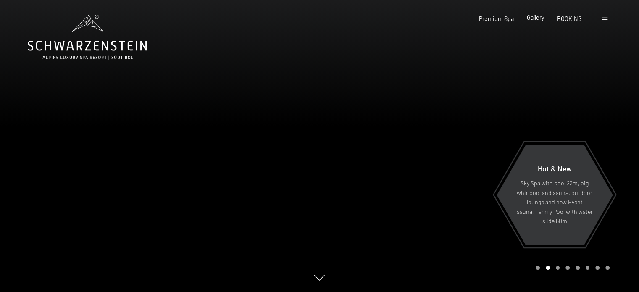
click at [538, 17] on span "Gallery" at bounding box center [535, 17] width 17 height 7
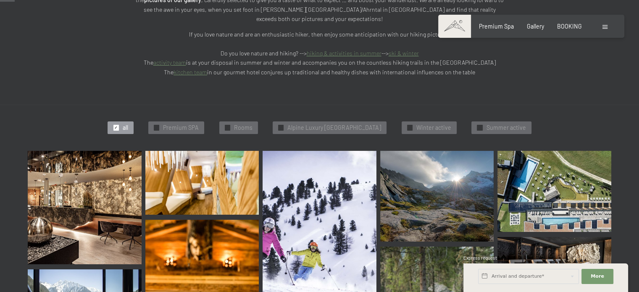
scroll to position [208, 0]
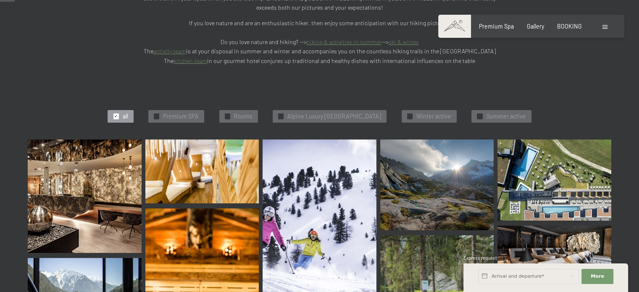
click at [100, 178] on img at bounding box center [85, 196] width 114 height 114
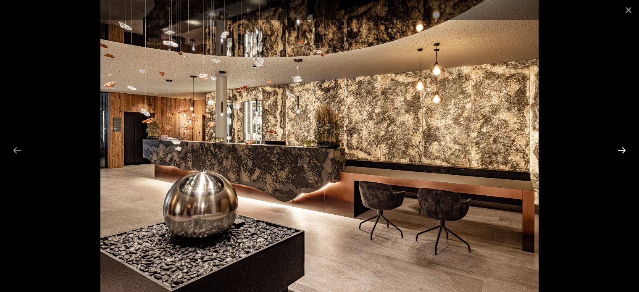
click at [622, 150] on button "Next slide" at bounding box center [622, 150] width 18 height 16
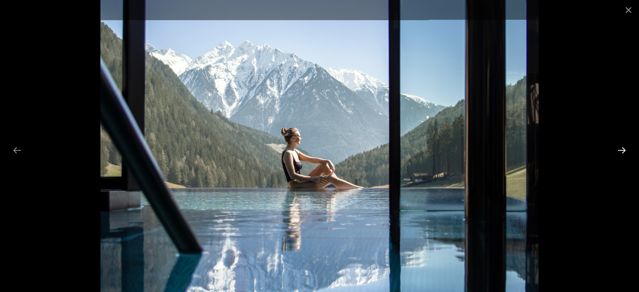
click at [622, 150] on button "Next slide" at bounding box center [622, 150] width 18 height 16
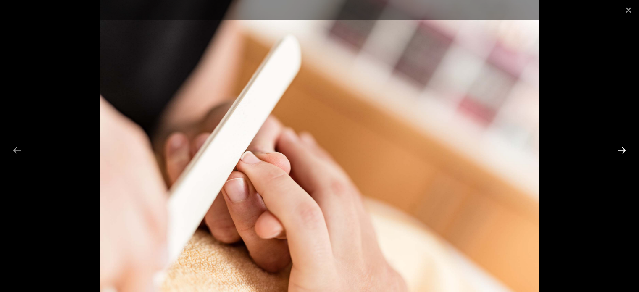
click at [622, 150] on button "Next slide" at bounding box center [622, 150] width 18 height 16
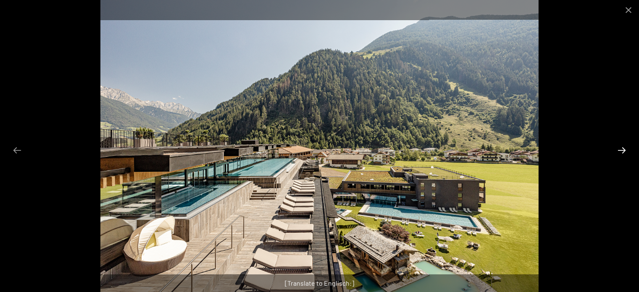
click at [622, 150] on button "Next slide" at bounding box center [622, 150] width 18 height 16
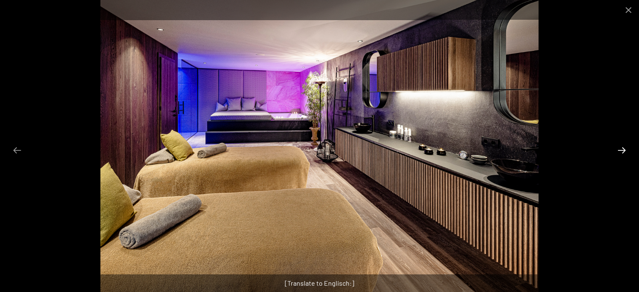
click at [622, 150] on button "Next slide" at bounding box center [622, 150] width 18 height 16
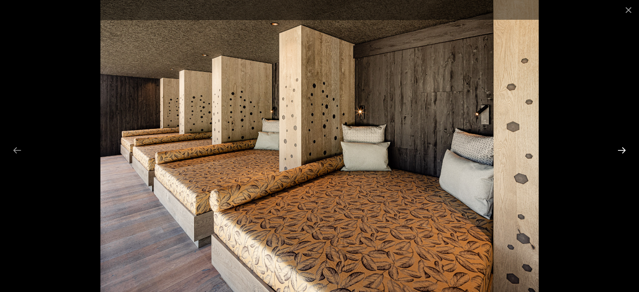
click at [622, 150] on button "Next slide" at bounding box center [622, 150] width 18 height 16
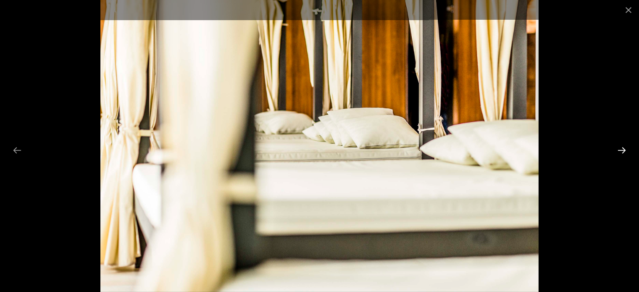
click at [622, 150] on button "Next slide" at bounding box center [622, 150] width 18 height 16
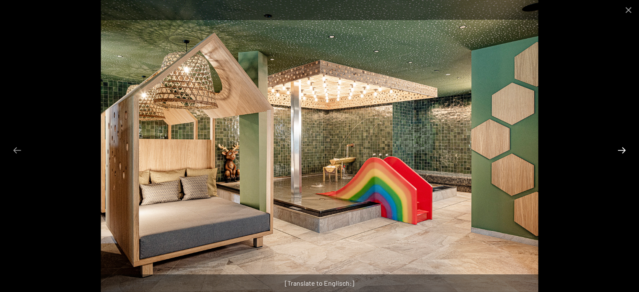
click at [622, 150] on button "Next slide" at bounding box center [622, 150] width 18 height 16
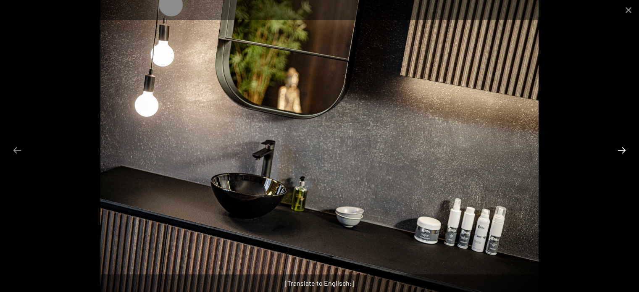
click at [622, 150] on button "Next slide" at bounding box center [622, 150] width 18 height 16
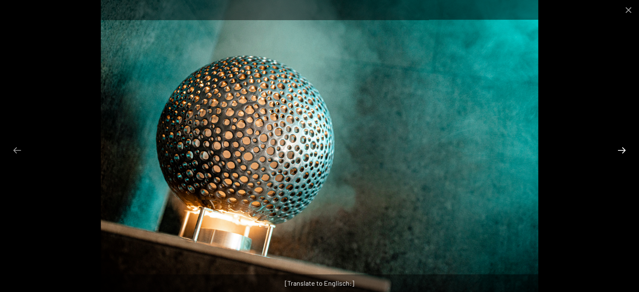
click at [622, 150] on button "Next slide" at bounding box center [622, 150] width 18 height 16
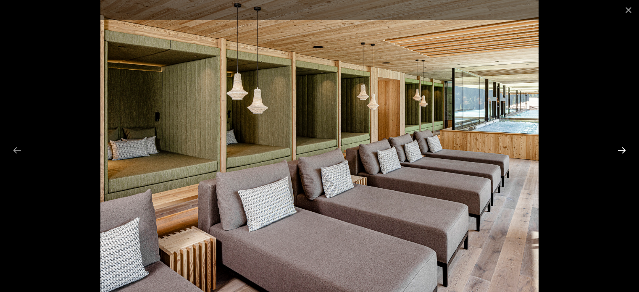
click at [622, 150] on button "Next slide" at bounding box center [622, 150] width 18 height 16
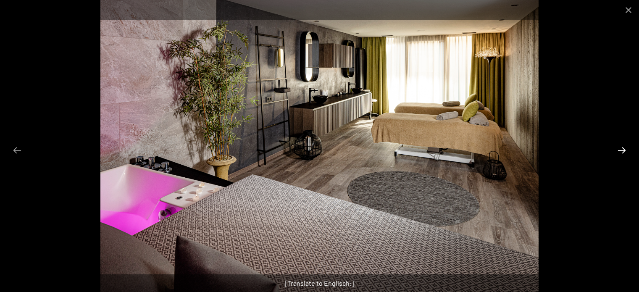
click at [622, 150] on button "Next slide" at bounding box center [622, 150] width 18 height 16
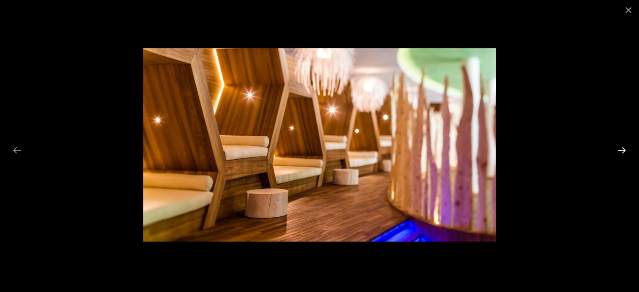
click at [622, 150] on button "Next slide" at bounding box center [622, 150] width 18 height 16
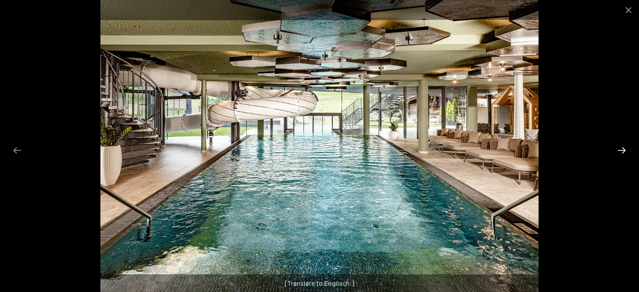
click at [622, 150] on button "Next slide" at bounding box center [622, 150] width 18 height 16
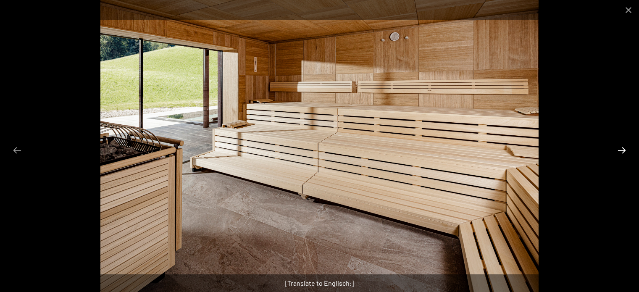
click at [622, 150] on button "Next slide" at bounding box center [622, 150] width 18 height 16
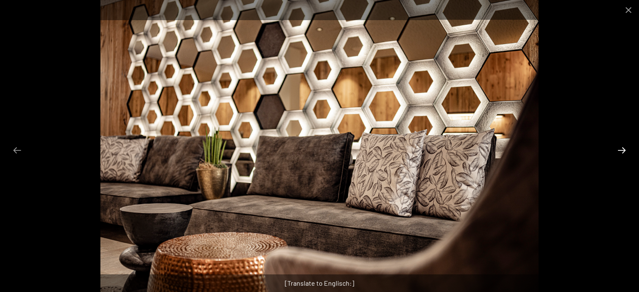
click at [622, 150] on button "Next slide" at bounding box center [622, 150] width 18 height 16
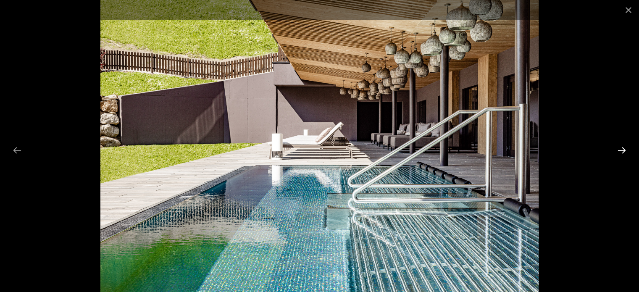
click at [622, 150] on button "Next slide" at bounding box center [622, 150] width 18 height 16
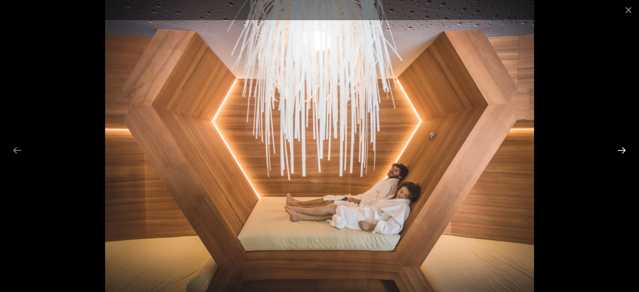
click at [622, 150] on button "Next slide" at bounding box center [622, 150] width 18 height 16
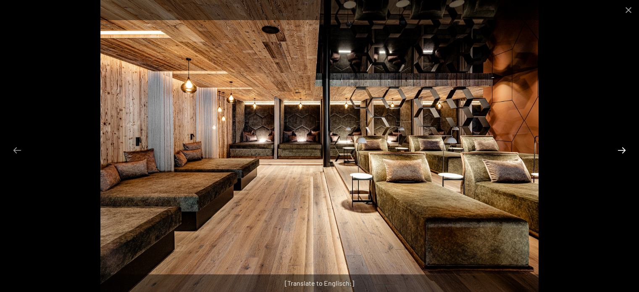
click at [622, 150] on button "Next slide" at bounding box center [622, 150] width 18 height 16
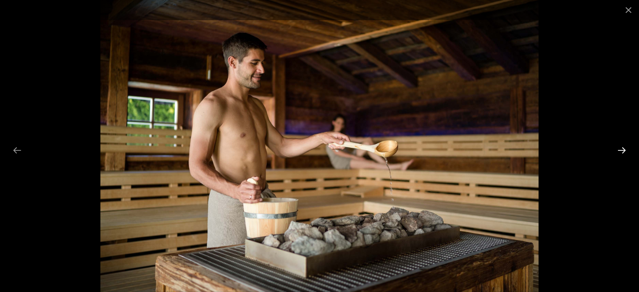
click at [622, 150] on button "Next slide" at bounding box center [622, 150] width 18 height 16
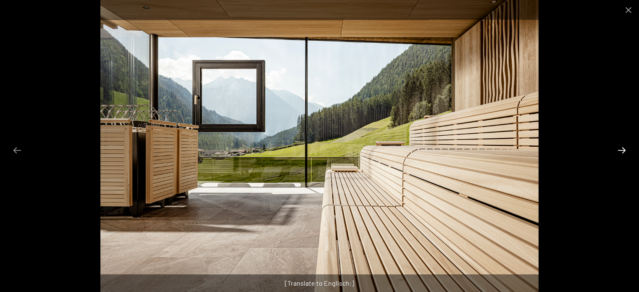
click at [622, 150] on button "Next slide" at bounding box center [622, 150] width 18 height 16
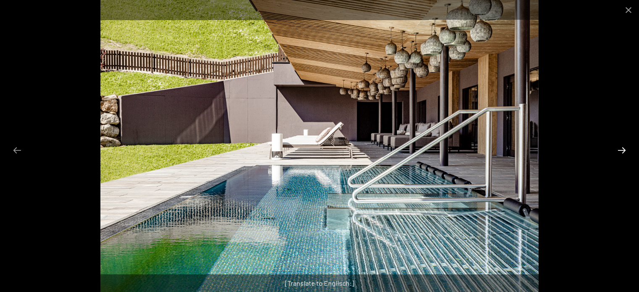
click at [622, 150] on button "Next slide" at bounding box center [622, 150] width 18 height 16
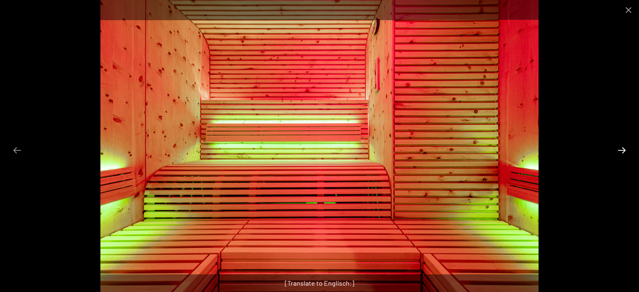
click at [622, 150] on button "Next slide" at bounding box center [622, 150] width 18 height 16
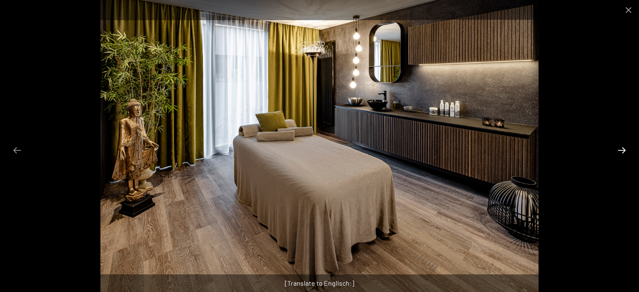
click at [622, 150] on button "Next slide" at bounding box center [622, 150] width 18 height 16
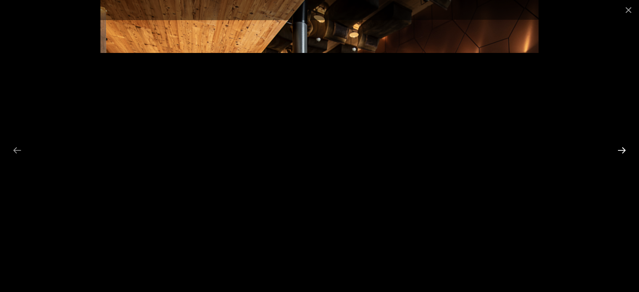
click at [622, 150] on button "Next slide" at bounding box center [622, 150] width 18 height 16
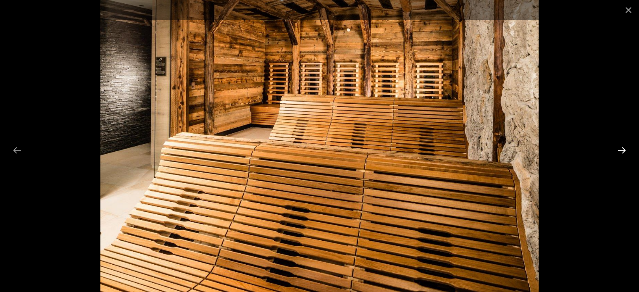
click at [622, 150] on button "Next slide" at bounding box center [622, 150] width 18 height 16
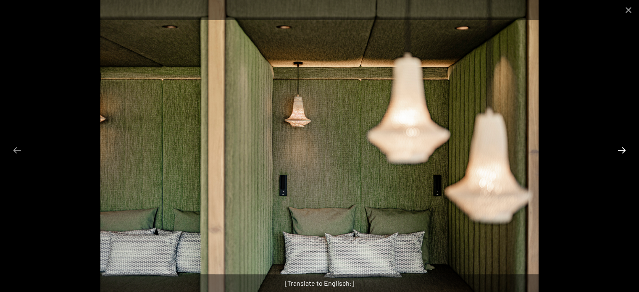
click at [622, 150] on button "Next slide" at bounding box center [622, 150] width 18 height 16
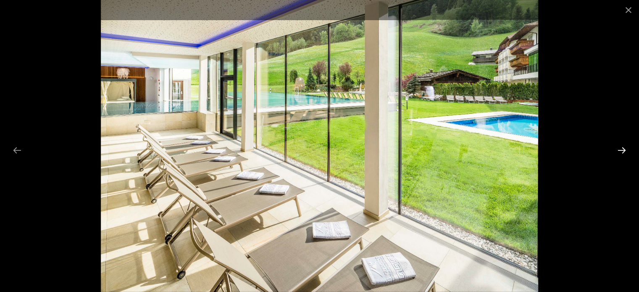
click at [622, 150] on button "Next slide" at bounding box center [622, 150] width 18 height 16
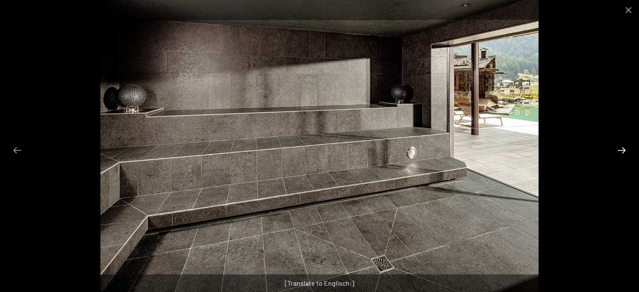
click at [622, 150] on button "Next slide" at bounding box center [622, 150] width 18 height 16
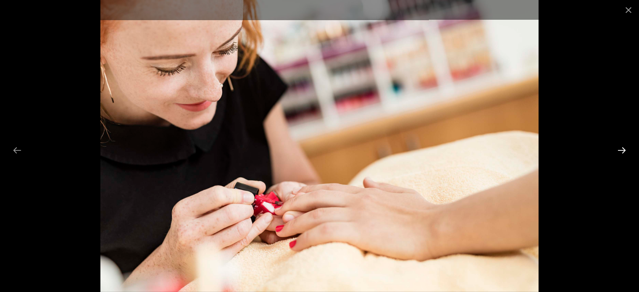
click at [622, 150] on button "Next slide" at bounding box center [622, 150] width 18 height 16
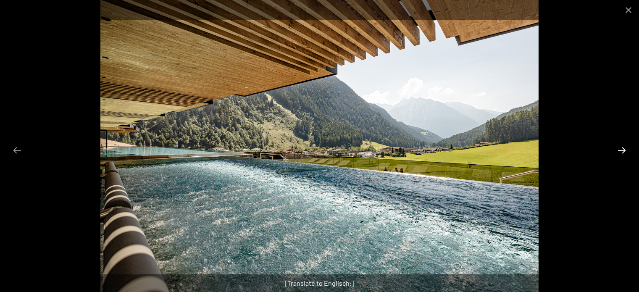
click at [622, 150] on button "Next slide" at bounding box center [622, 150] width 18 height 16
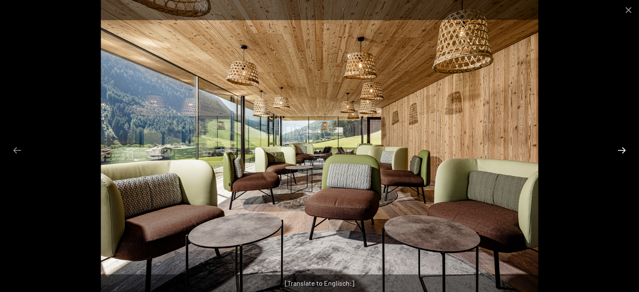
click at [622, 150] on button "Next slide" at bounding box center [622, 150] width 18 height 16
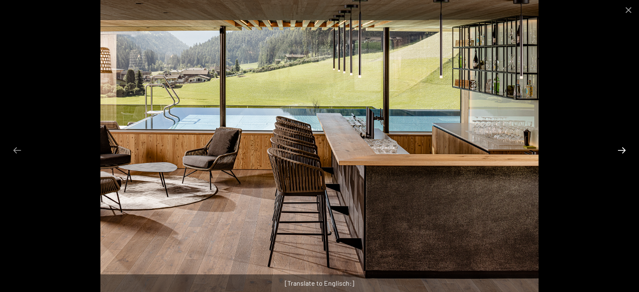
click at [622, 150] on button "Next slide" at bounding box center [622, 150] width 18 height 16
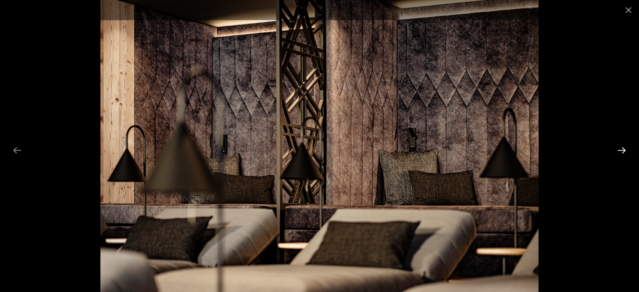
click at [622, 150] on button "Next slide" at bounding box center [622, 150] width 18 height 16
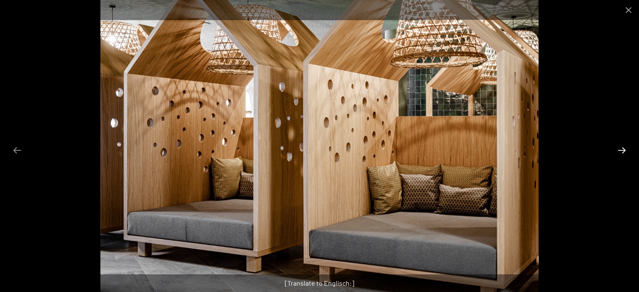
click at [622, 150] on button "Next slide" at bounding box center [622, 150] width 18 height 16
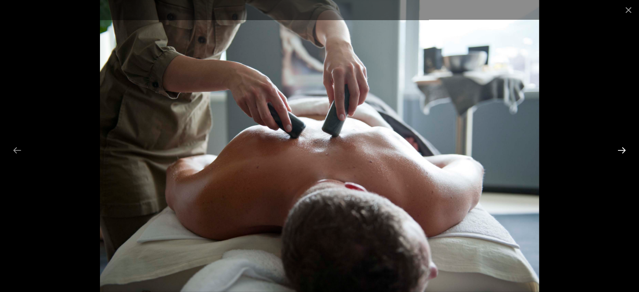
click at [622, 150] on button "Next slide" at bounding box center [622, 150] width 18 height 16
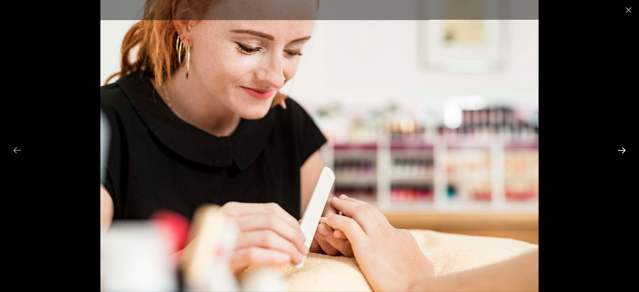
click at [622, 150] on button "Next slide" at bounding box center [622, 150] width 18 height 16
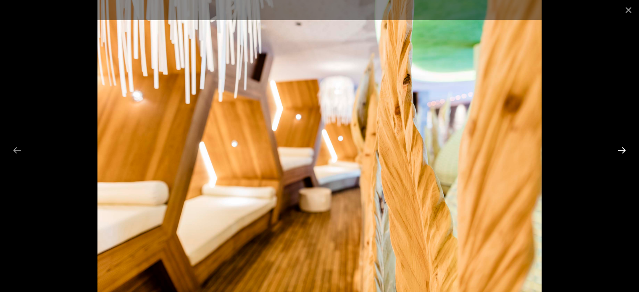
click at [622, 150] on button "Next slide" at bounding box center [622, 150] width 18 height 16
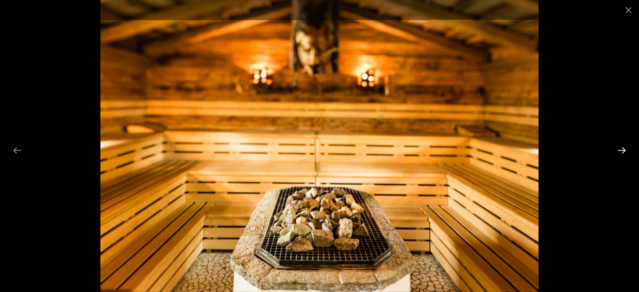
click at [622, 150] on button "Next slide" at bounding box center [622, 150] width 18 height 16
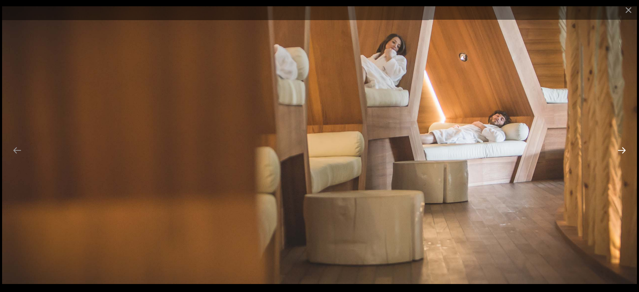
click at [622, 150] on button "Next slide" at bounding box center [622, 150] width 18 height 16
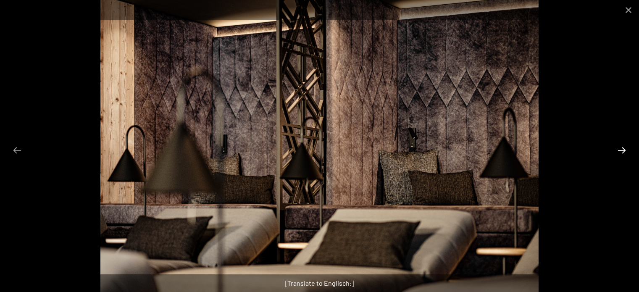
click at [622, 150] on button "Next slide" at bounding box center [622, 150] width 18 height 16
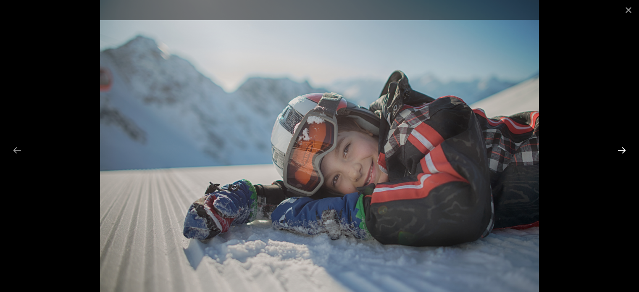
click at [622, 150] on button "Next slide" at bounding box center [622, 150] width 18 height 16
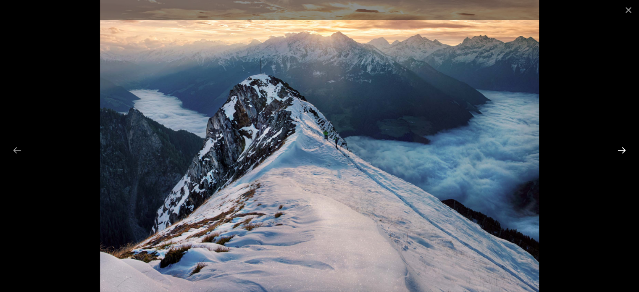
click at [622, 150] on button "Next slide" at bounding box center [622, 150] width 18 height 16
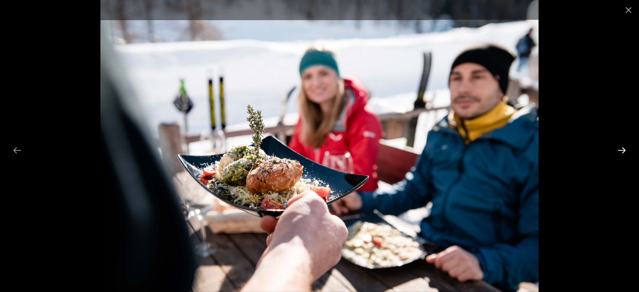
click at [622, 150] on button "Next slide" at bounding box center [622, 150] width 18 height 16
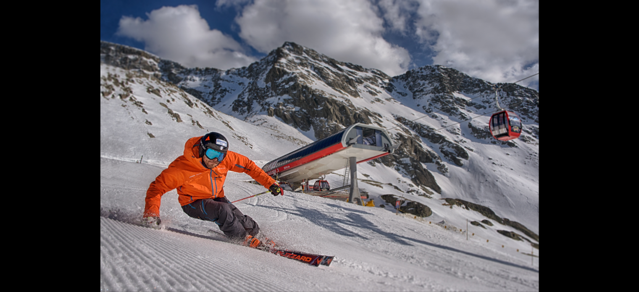
click at [622, 150] on button "Next slide" at bounding box center [626, 150] width 18 height 16
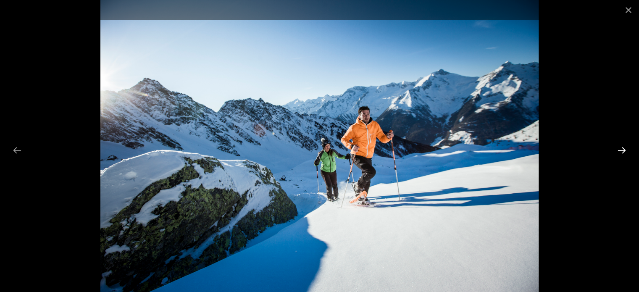
click at [622, 150] on button "Next slide" at bounding box center [622, 150] width 18 height 16
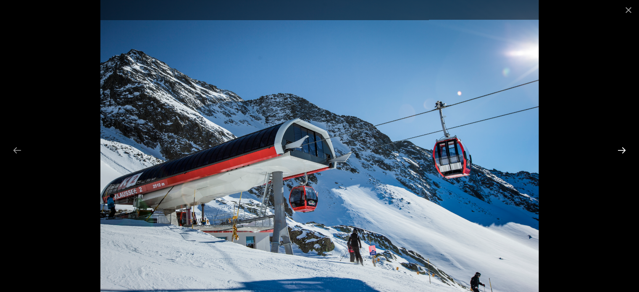
click at [622, 150] on button "Next slide" at bounding box center [622, 150] width 18 height 16
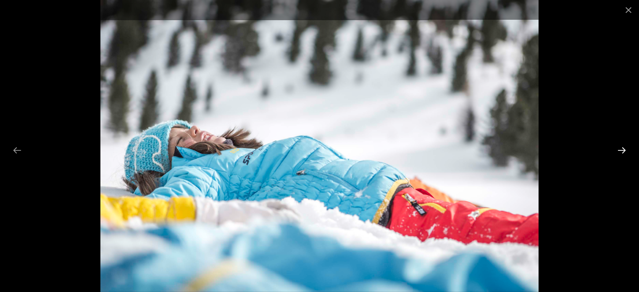
click at [622, 150] on button "Next slide" at bounding box center [622, 150] width 18 height 16
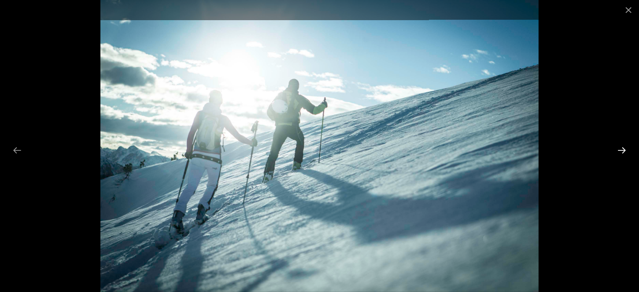
click at [622, 150] on button "Next slide" at bounding box center [622, 150] width 18 height 16
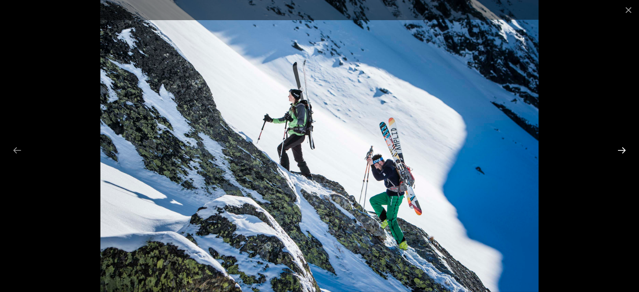
click at [622, 150] on button "Next slide" at bounding box center [622, 150] width 18 height 16
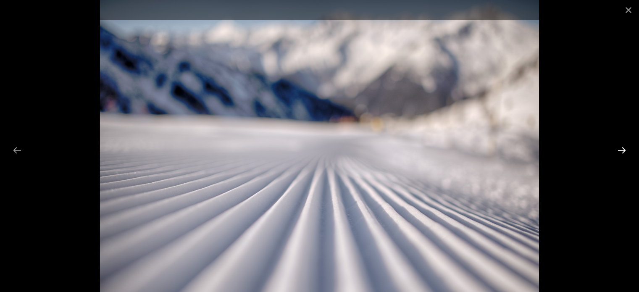
click at [622, 150] on button "Next slide" at bounding box center [622, 150] width 18 height 16
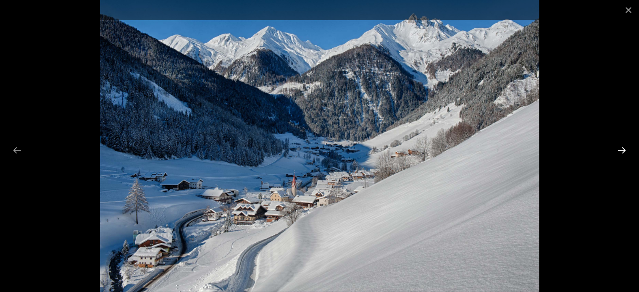
click at [622, 150] on button "Next slide" at bounding box center [622, 150] width 18 height 16
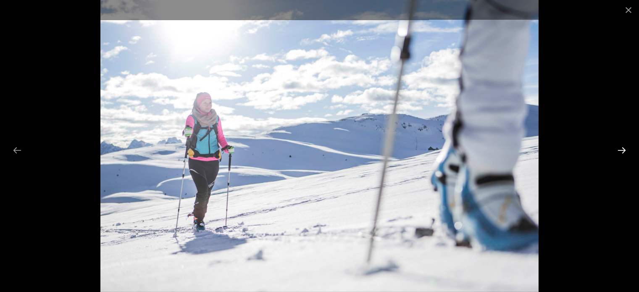
click at [622, 150] on button "Next slide" at bounding box center [622, 150] width 18 height 16
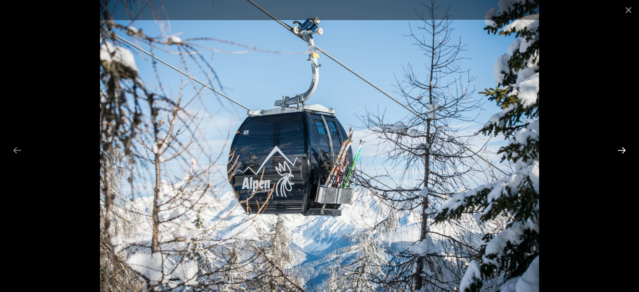
click at [622, 150] on button "Next slide" at bounding box center [622, 150] width 18 height 16
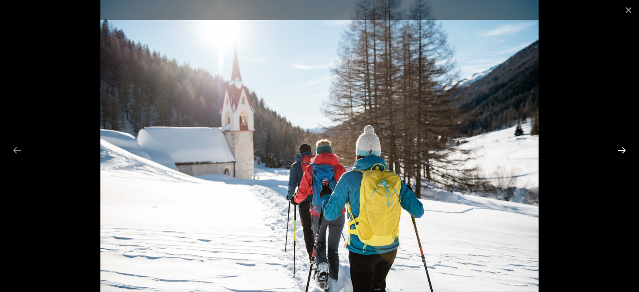
click at [622, 150] on button "Next slide" at bounding box center [622, 150] width 18 height 16
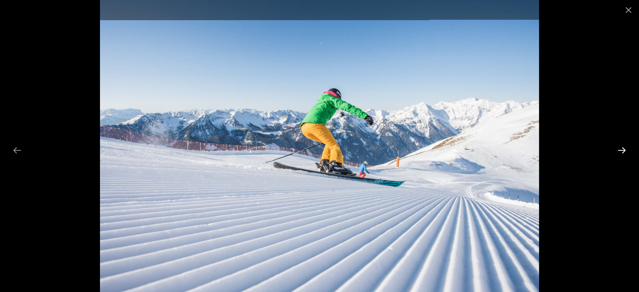
click at [622, 150] on button "Next slide" at bounding box center [622, 150] width 18 height 16
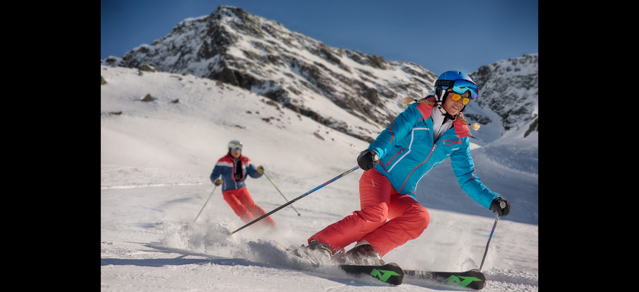
click at [622, 149] on button "Next slide" at bounding box center [626, 150] width 18 height 16
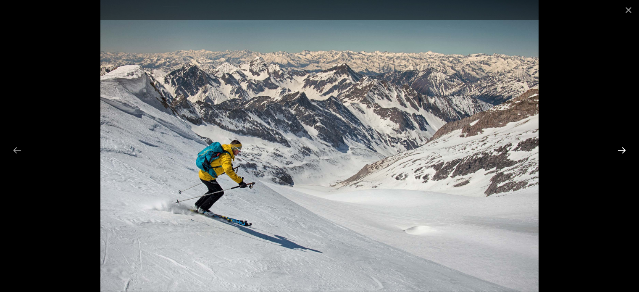
click at [622, 149] on button "Next slide" at bounding box center [622, 150] width 18 height 16
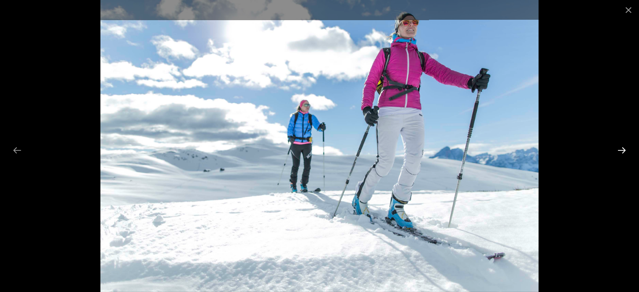
click at [622, 149] on button "Next slide" at bounding box center [622, 150] width 18 height 16
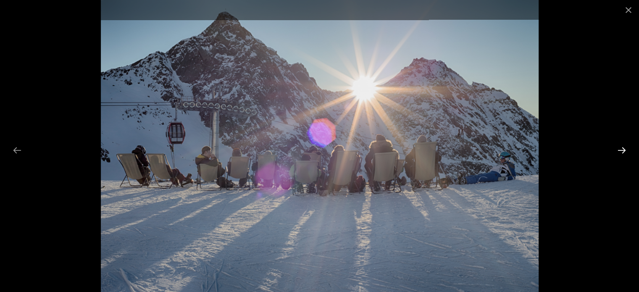
click at [622, 149] on button "Next slide" at bounding box center [622, 150] width 18 height 16
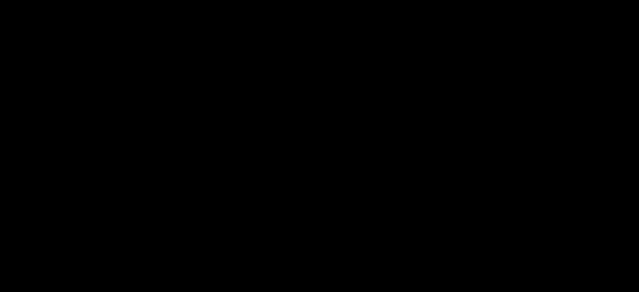
click at [622, 149] on button "Next slide" at bounding box center [626, 150] width 18 height 16
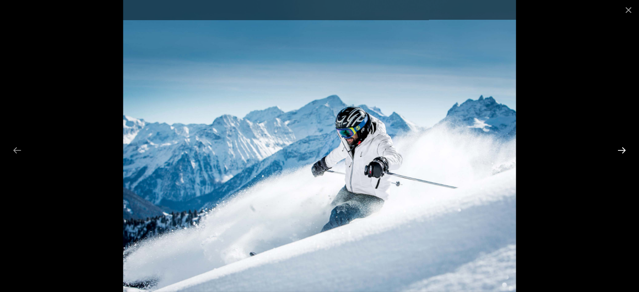
click at [622, 149] on button "Next slide" at bounding box center [622, 150] width 18 height 16
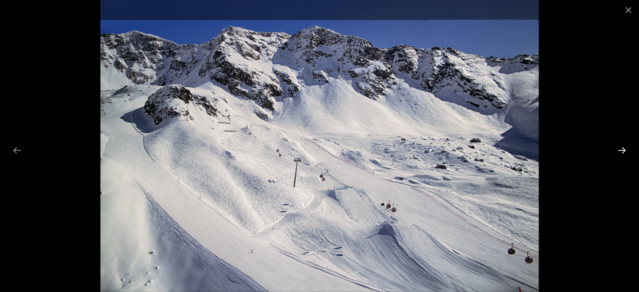
click at [622, 149] on button "Next slide" at bounding box center [622, 150] width 18 height 16
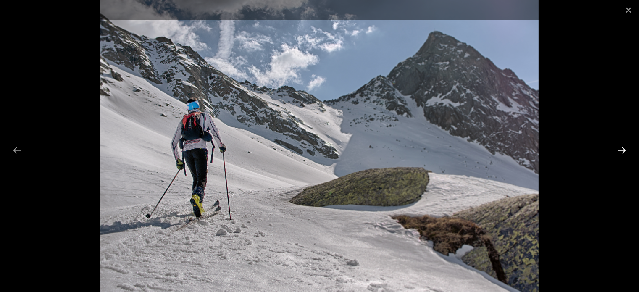
click at [622, 149] on button "Next slide" at bounding box center [622, 150] width 18 height 16
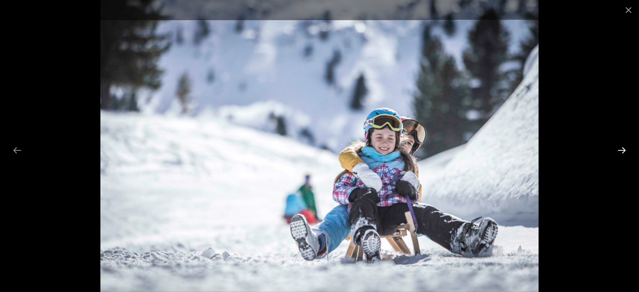
click at [622, 149] on button "Next slide" at bounding box center [622, 150] width 18 height 16
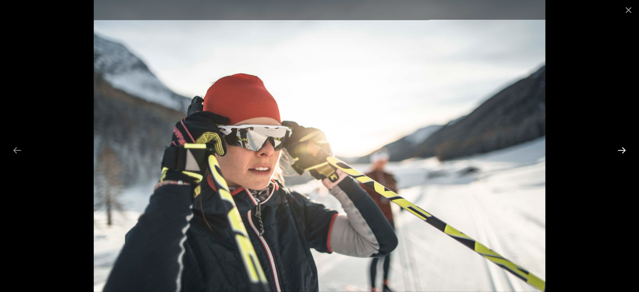
click at [622, 149] on button "Next slide" at bounding box center [622, 150] width 18 height 16
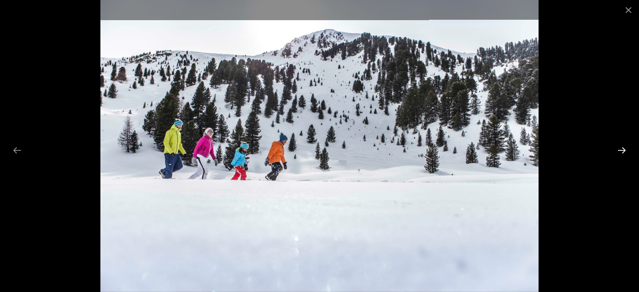
click at [622, 149] on button "Next slide" at bounding box center [622, 150] width 18 height 16
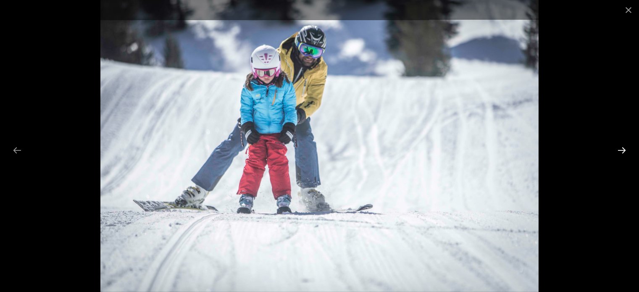
click at [622, 149] on button "Next slide" at bounding box center [622, 150] width 18 height 16
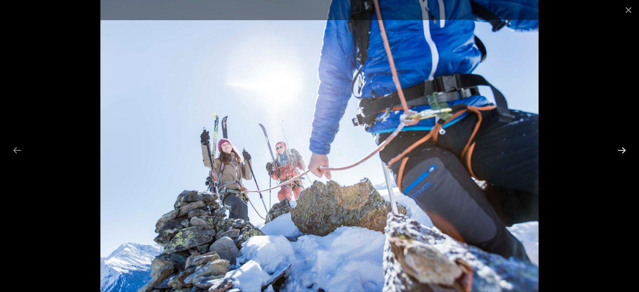
click at [622, 149] on button "Next slide" at bounding box center [622, 150] width 18 height 16
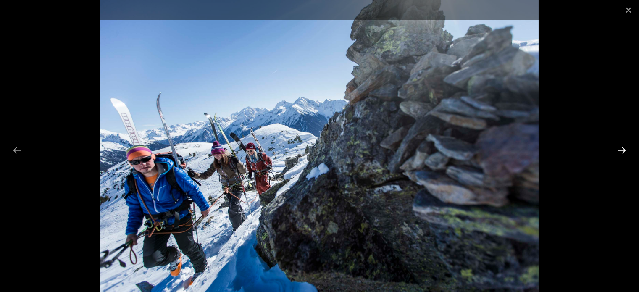
click at [622, 149] on button "Next slide" at bounding box center [622, 150] width 18 height 16
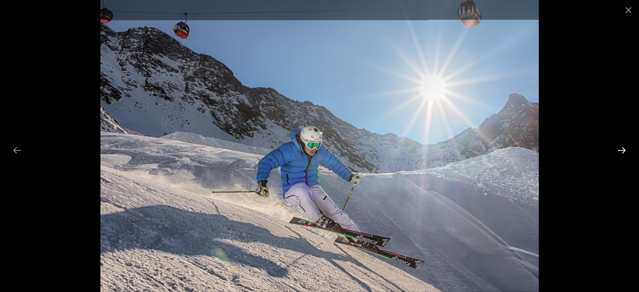
click at [622, 149] on button "Next slide" at bounding box center [622, 150] width 18 height 16
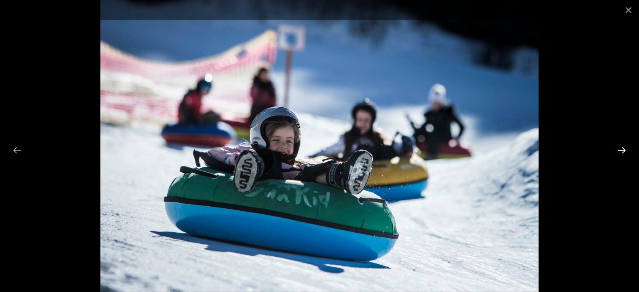
click at [622, 149] on button "Next slide" at bounding box center [622, 150] width 18 height 16
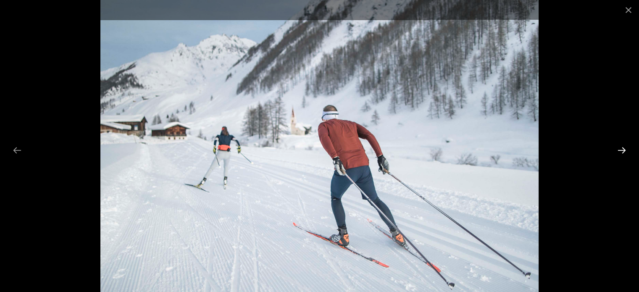
click at [622, 149] on button "Next slide" at bounding box center [622, 150] width 18 height 16
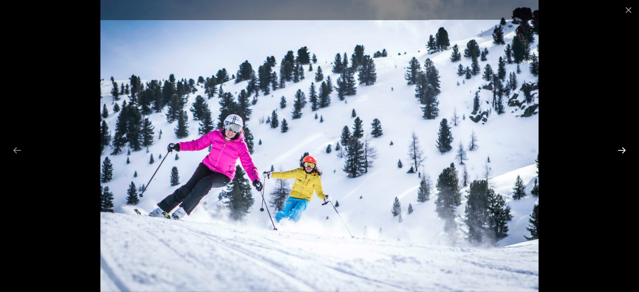
click at [622, 149] on button "Next slide" at bounding box center [622, 150] width 18 height 16
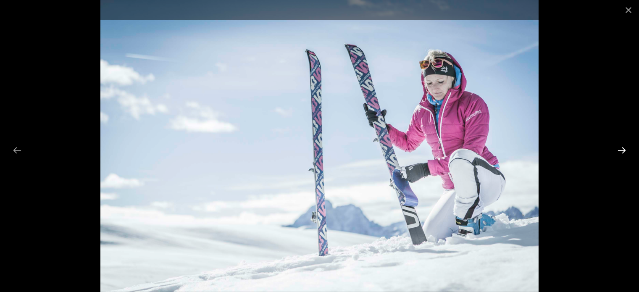
click at [622, 149] on button "Next slide" at bounding box center [622, 150] width 18 height 16
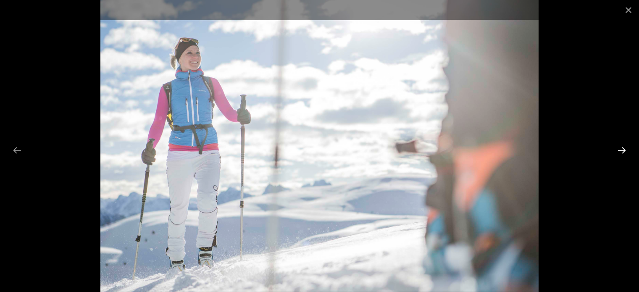
click at [622, 149] on button "Next slide" at bounding box center [622, 150] width 18 height 16
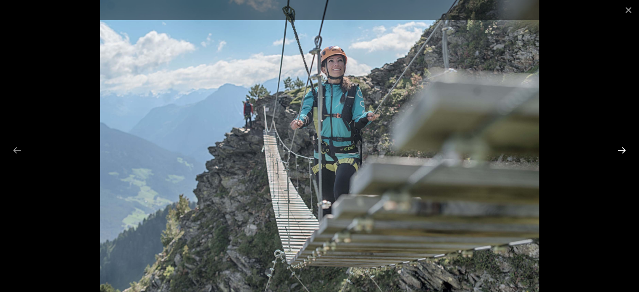
click at [622, 149] on button "Next slide" at bounding box center [622, 150] width 18 height 16
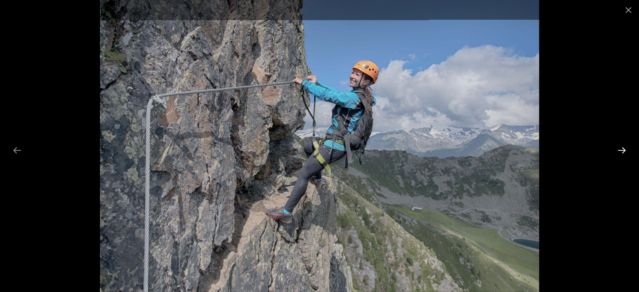
click at [622, 149] on button "Next slide" at bounding box center [622, 150] width 18 height 16
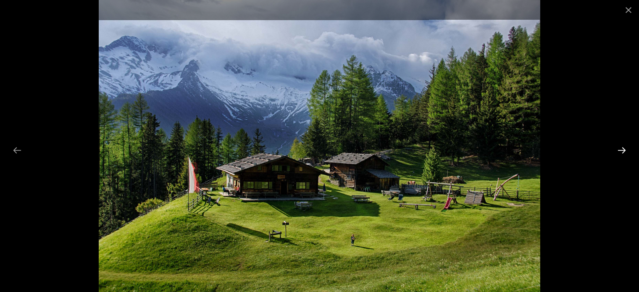
click at [622, 149] on button "Next slide" at bounding box center [622, 150] width 18 height 16
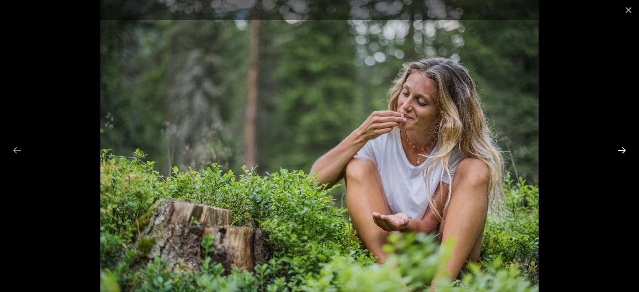
click at [622, 149] on button "Next slide" at bounding box center [622, 150] width 18 height 16
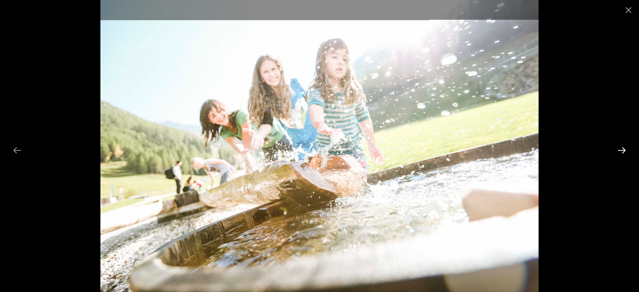
click at [622, 149] on button "Next slide" at bounding box center [622, 150] width 18 height 16
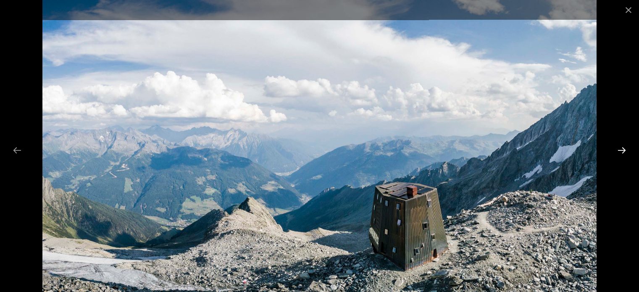
click at [622, 149] on button "Next slide" at bounding box center [622, 150] width 18 height 16
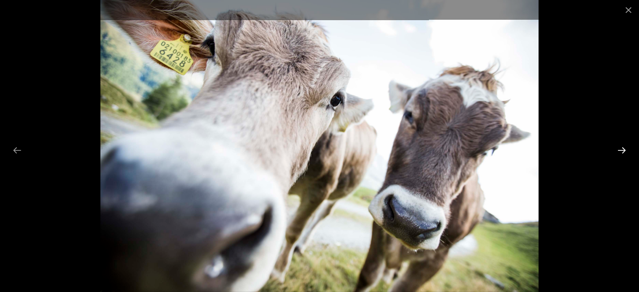
click at [622, 149] on button "Next slide" at bounding box center [622, 150] width 18 height 16
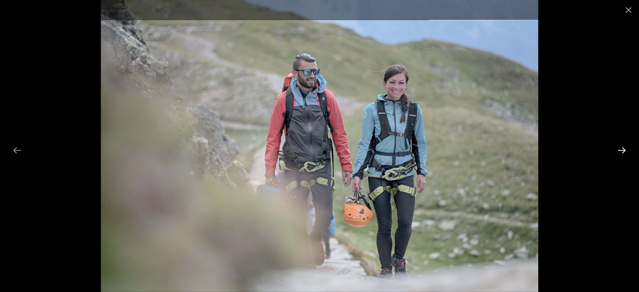
click at [622, 149] on button "Next slide" at bounding box center [622, 150] width 18 height 16
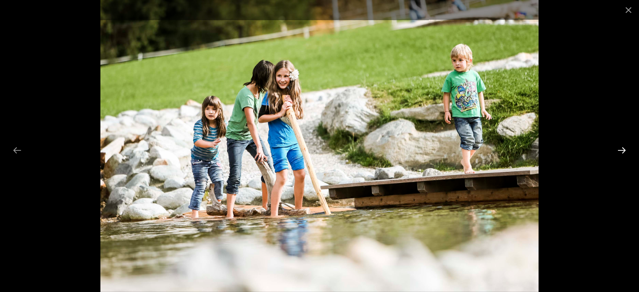
click at [622, 149] on button "Next slide" at bounding box center [622, 150] width 18 height 16
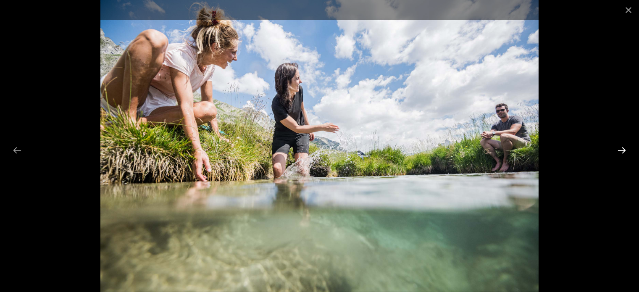
click at [622, 149] on button "Next slide" at bounding box center [622, 150] width 18 height 16
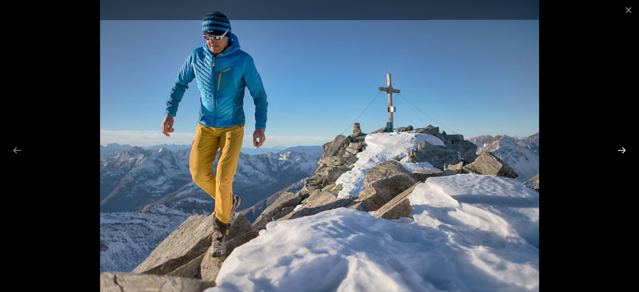
click at [622, 149] on button "Next slide" at bounding box center [622, 150] width 18 height 16
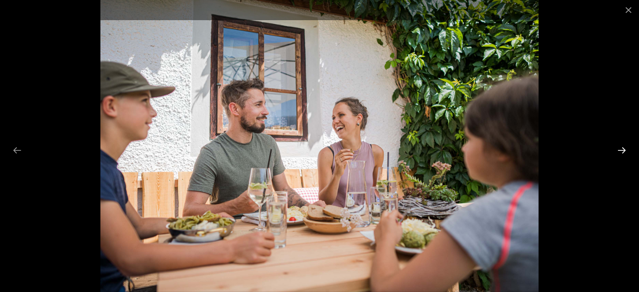
click at [622, 149] on button "Next slide" at bounding box center [622, 150] width 18 height 16
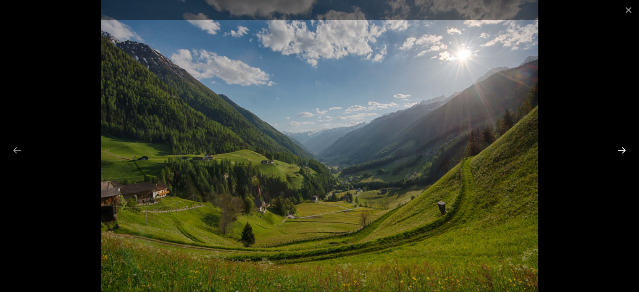
click at [622, 149] on button "Next slide" at bounding box center [622, 150] width 18 height 16
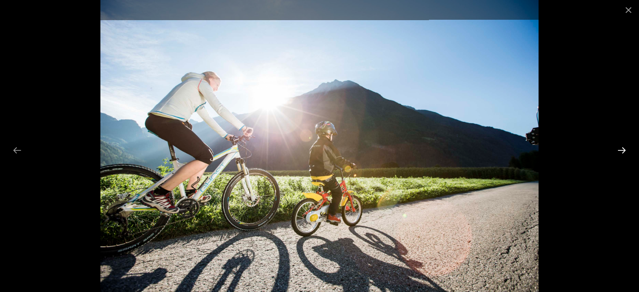
click at [622, 149] on button "Next slide" at bounding box center [622, 150] width 18 height 16
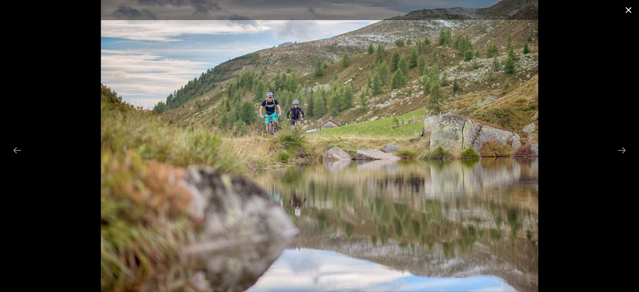
click at [628, 9] on button "Close gallery" at bounding box center [628, 10] width 21 height 20
